Goal: Transaction & Acquisition: Purchase product/service

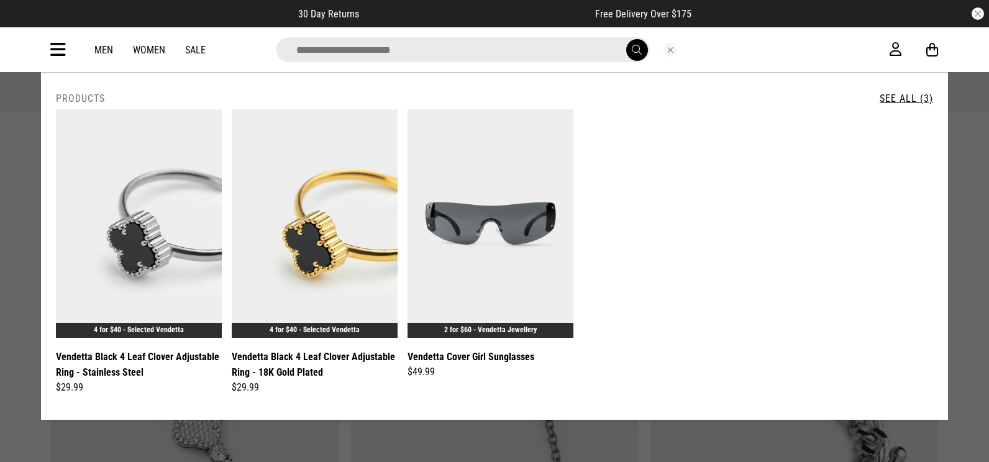
click at [469, 50] on input "search" at bounding box center [463, 49] width 373 height 25
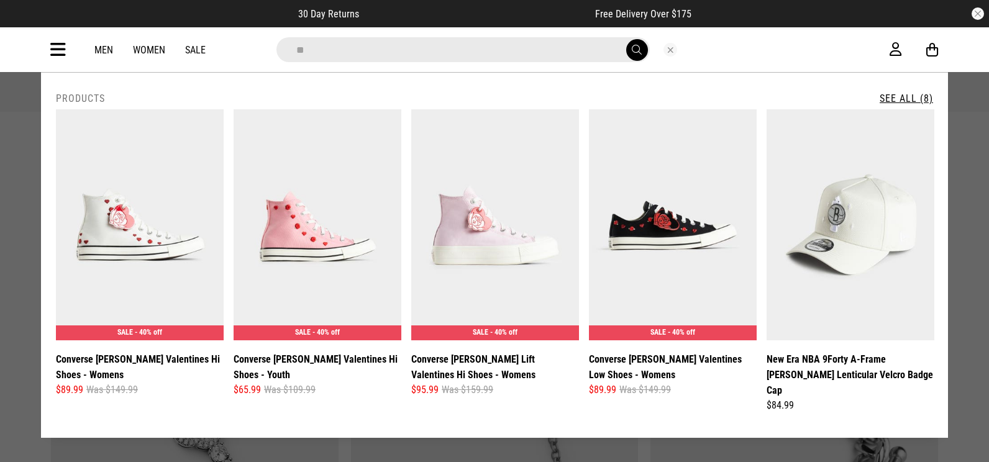
type input "*"
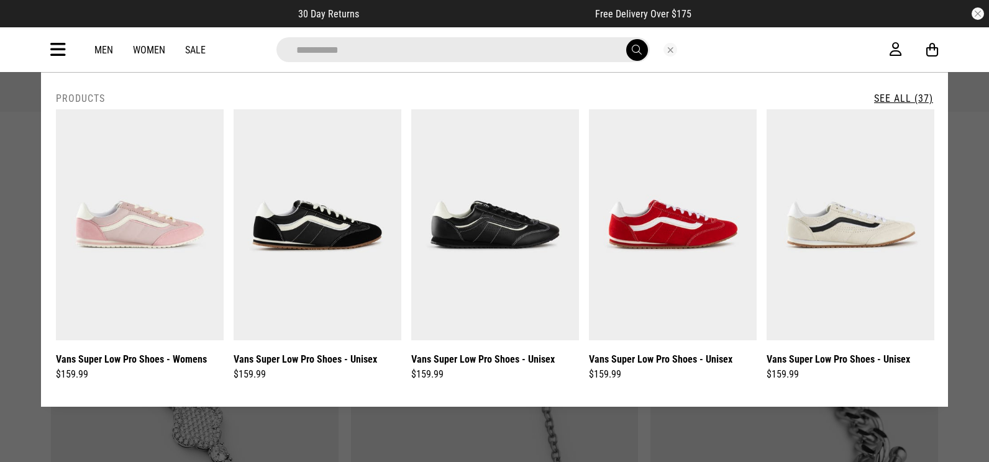
type input "**********"
click at [626, 39] on button "submit" at bounding box center [637, 50] width 22 height 22
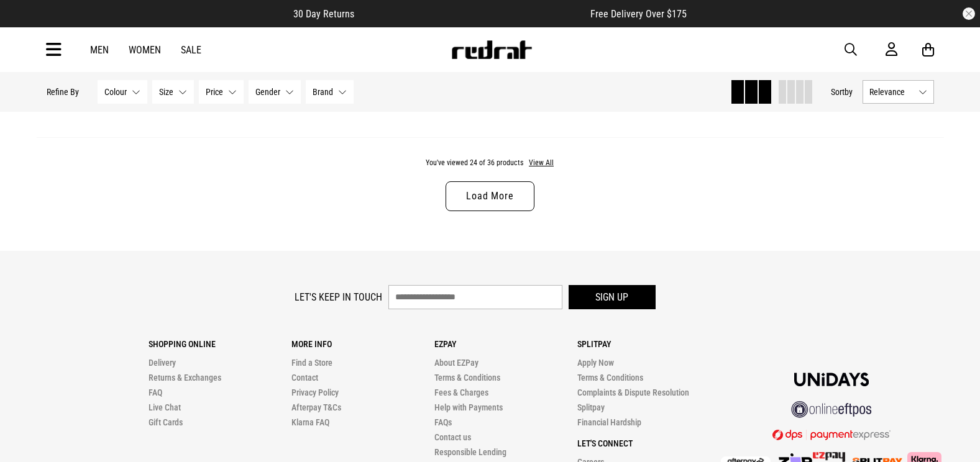
scroll to position [4043, 0]
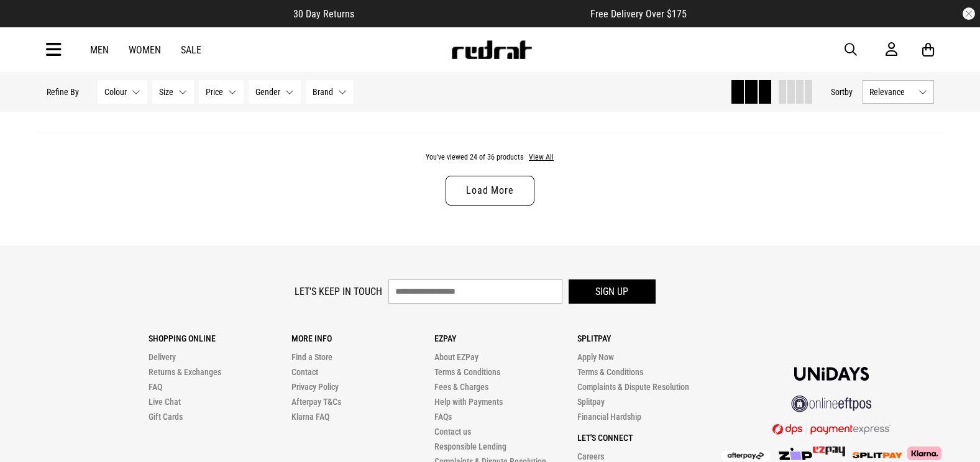
click at [520, 199] on link "Load More" at bounding box center [490, 191] width 88 height 30
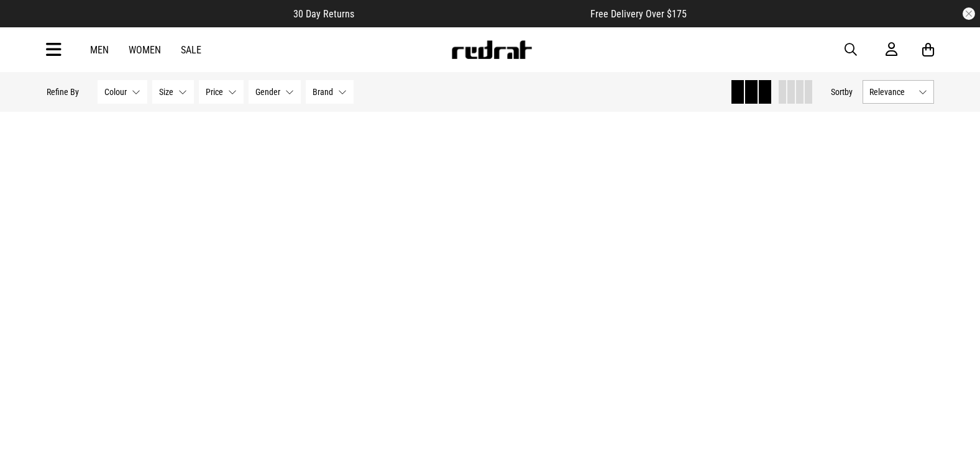
scroll to position [4058, 0]
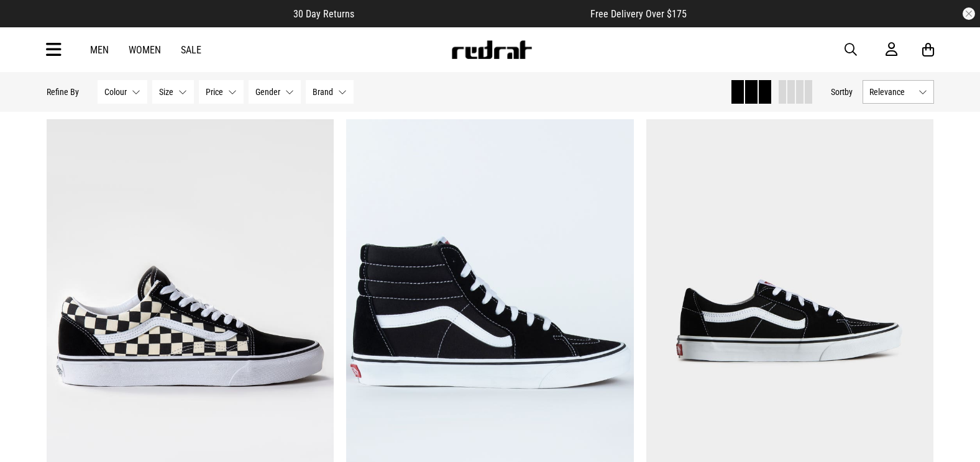
click at [700, 50] on div "Men Women Sale Sign in New Back Footwear Back Mens Back Womens Back Youth & Kid…" at bounding box center [490, 49] width 907 height 45
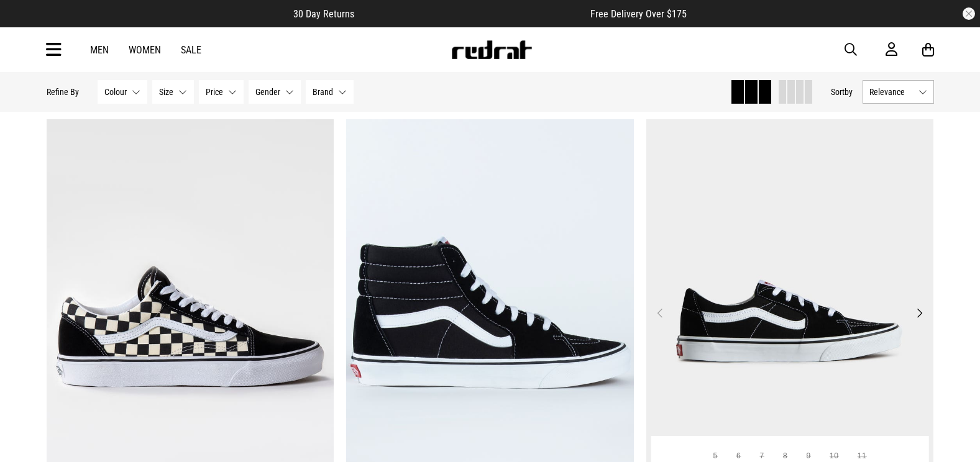
click at [716, 219] on img at bounding box center [790, 320] width 288 height 403
